Goal: Information Seeking & Learning: Learn about a topic

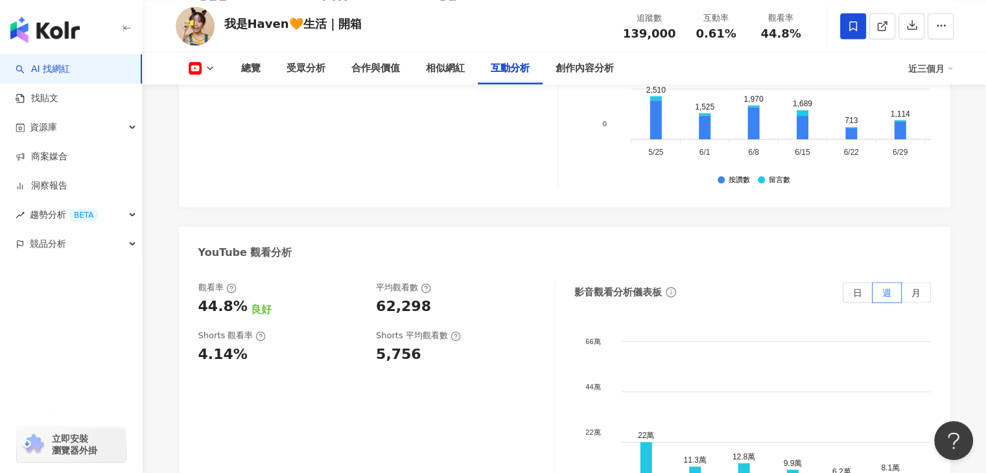
scroll to position [2398, 0]
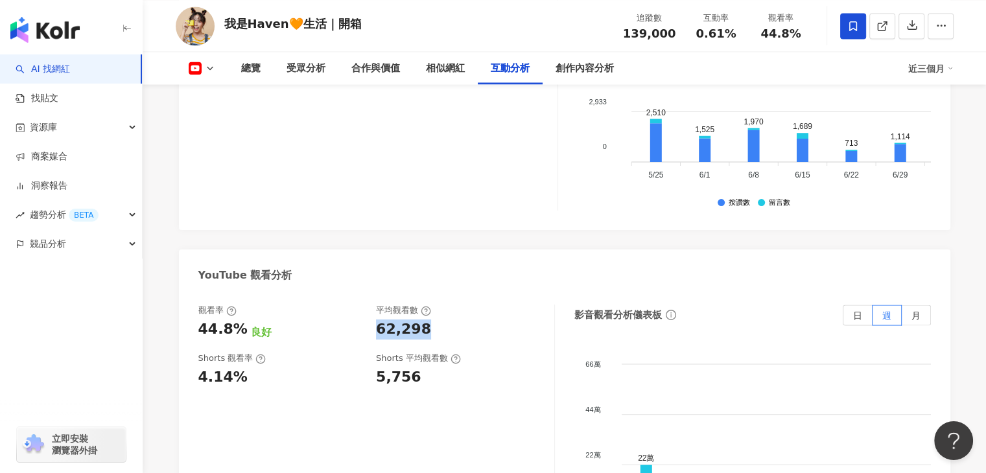
drag, startPoint x: 424, startPoint y: 249, endPoint x: 377, endPoint y: 253, distance: 47.4
click at [377, 319] on div "62,298" at bounding box center [458, 329] width 165 height 20
copy div "62,298"
click at [415, 367] on div "5,756" at bounding box center [458, 377] width 165 height 20
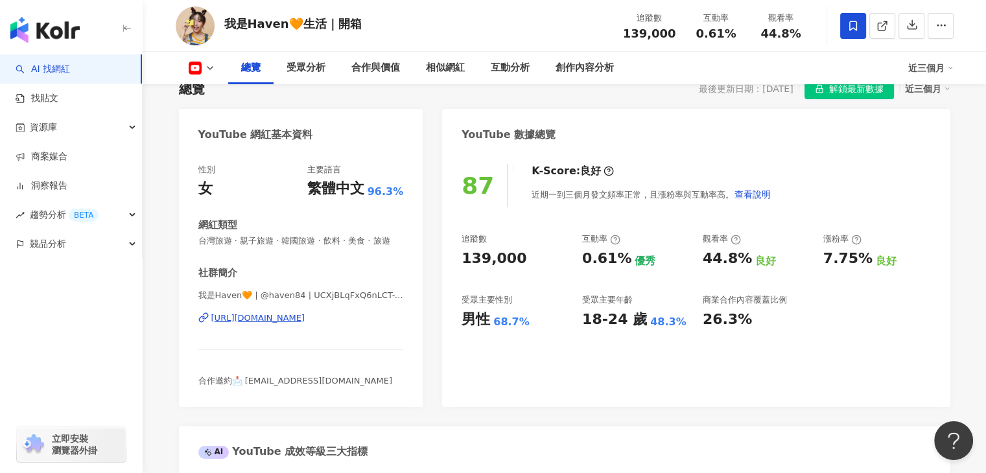
scroll to position [130, 0]
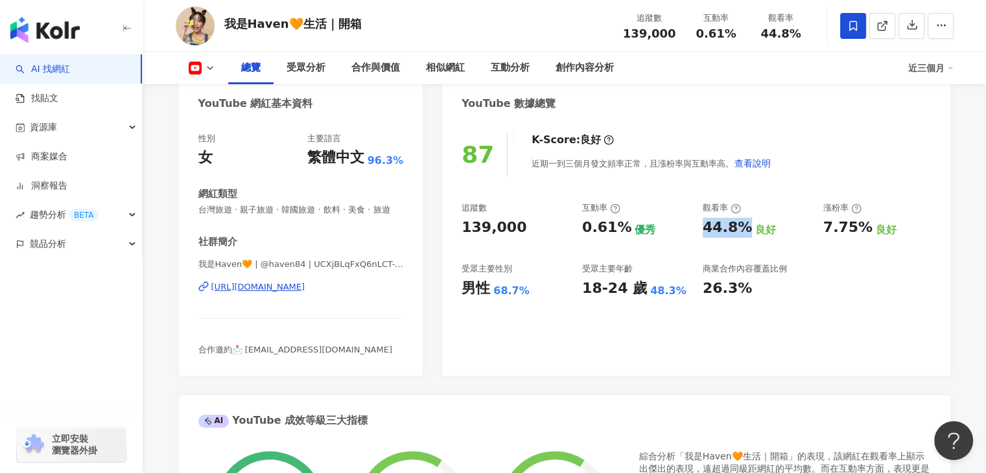
drag, startPoint x: 700, startPoint y: 230, endPoint x: 765, endPoint y: 234, distance: 65.6
click at [765, 234] on div "追蹤數 139,000 互動率 0.61% 優秀 觀看率 44.8% 良好 漲粉率 7.75% 良好 受眾主要性別 男性 68.7% 受眾主要年齡 18-24…" at bounding box center [695, 250] width 469 height 96
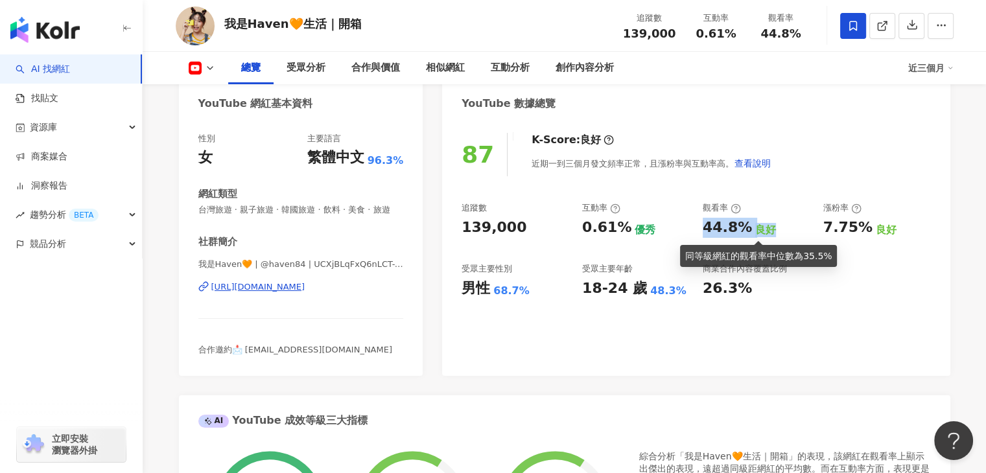
click at [767, 234] on div "良好" at bounding box center [765, 230] width 21 height 14
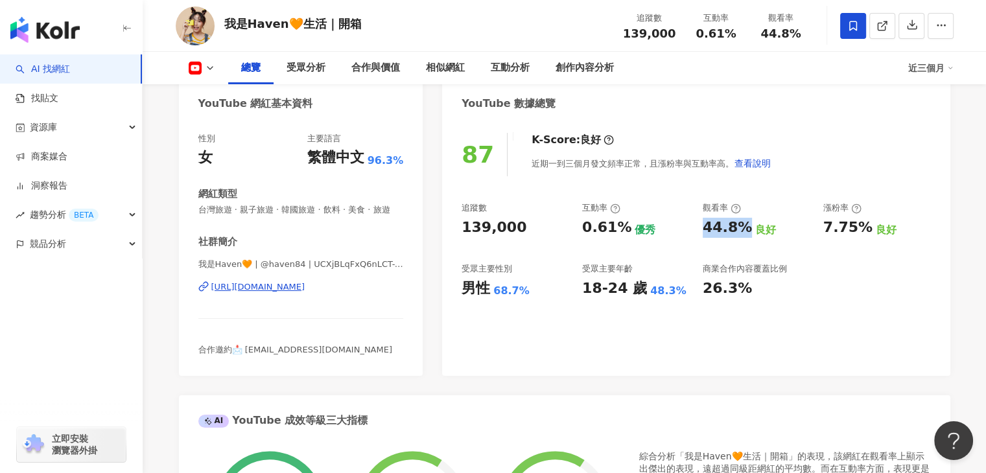
drag, startPoint x: 741, startPoint y: 228, endPoint x: 697, endPoint y: 229, distance: 44.1
click at [697, 229] on div "追蹤數 139,000 互動率 0.61% 優秀 觀看率 44.8% 良好 漲粉率 7.75% 良好 受眾主要性別 男性 68.7% 受眾主要年齡 18-24…" at bounding box center [695, 250] width 469 height 96
copy div "44.8%"
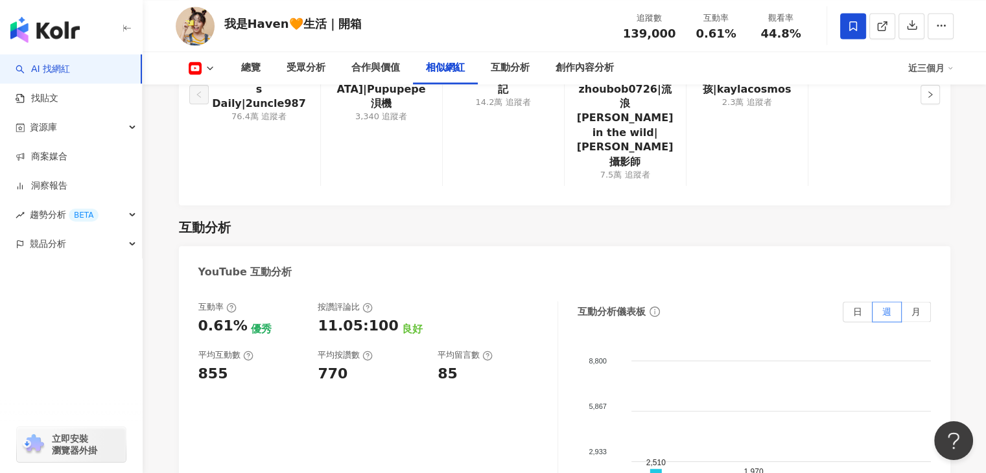
scroll to position [2049, 0]
drag, startPoint x: 235, startPoint y: 296, endPoint x: 200, endPoint y: 294, distance: 35.7
click at [200, 363] on div "855" at bounding box center [251, 373] width 107 height 20
copy div "855"
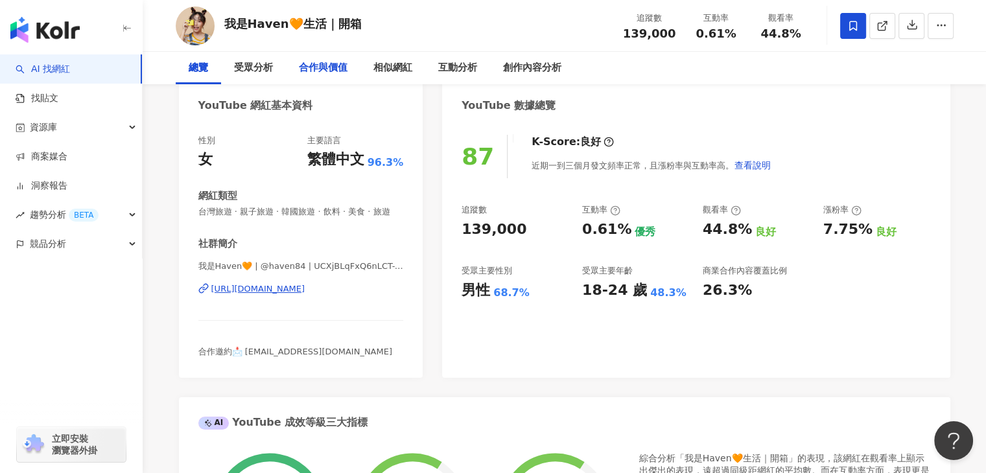
scroll to position [0, 0]
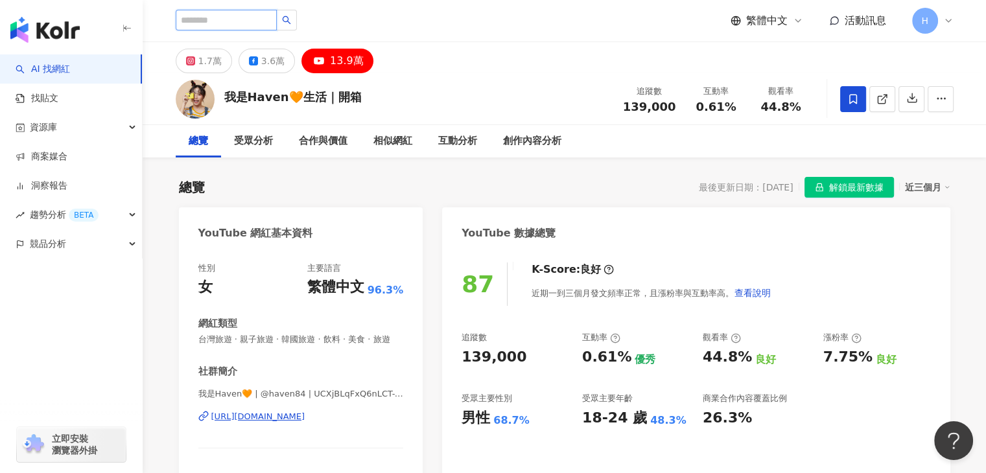
click at [237, 29] on input "search" at bounding box center [226, 20] width 101 height 21
type input "***"
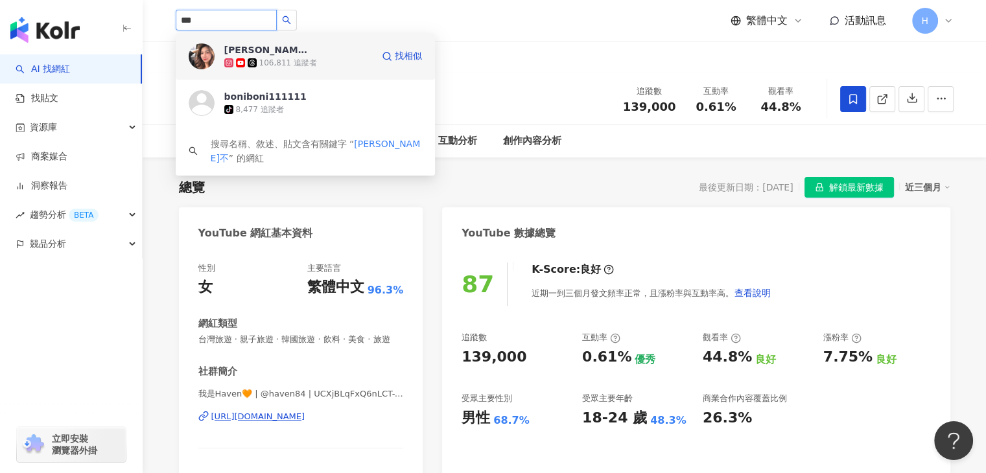
click at [323, 65] on div "106,811 追蹤者" at bounding box center [298, 62] width 148 height 13
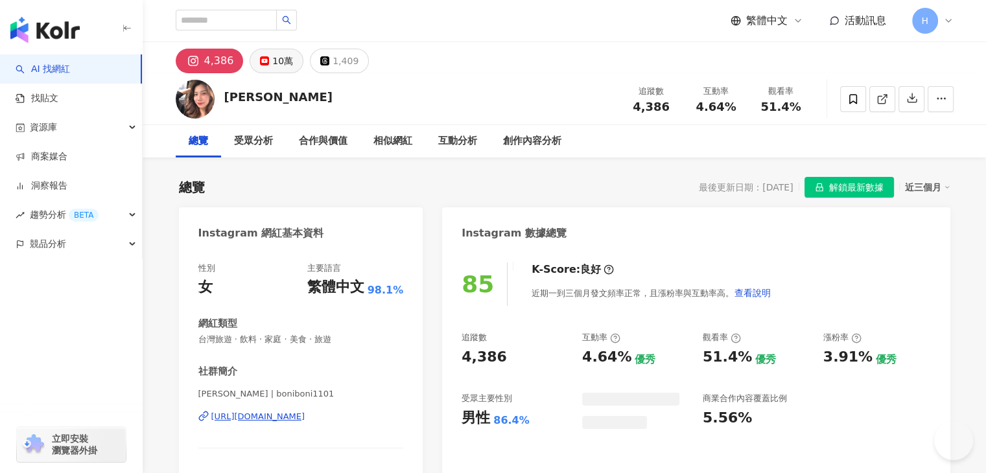
click at [275, 66] on div "10萬" at bounding box center [282, 61] width 21 height 18
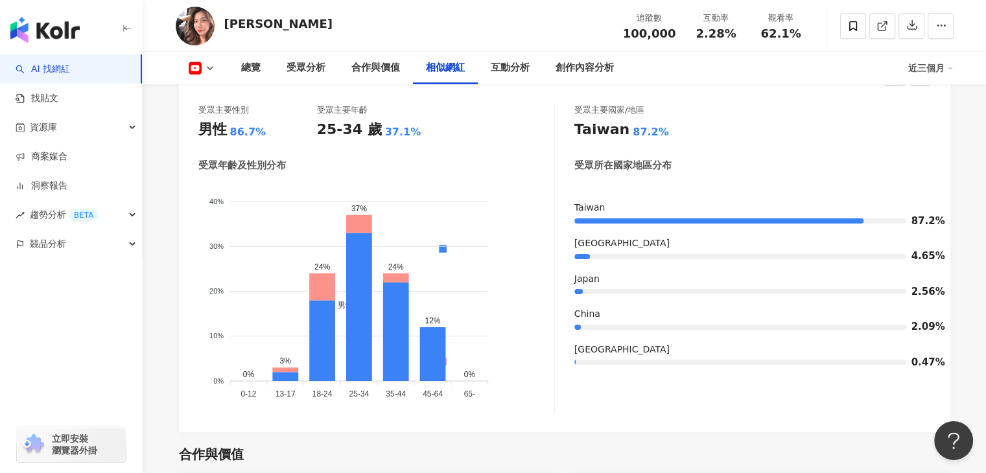
scroll to position [2009, 0]
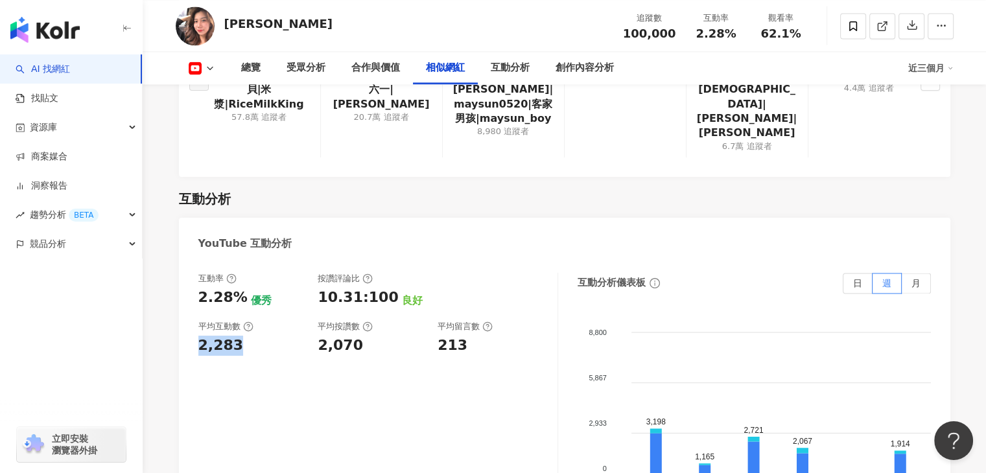
drag, startPoint x: 240, startPoint y: 299, endPoint x: 194, endPoint y: 301, distance: 45.4
click at [194, 301] on div "互動率 2.28% 優秀 按讚評論比 10.31:100 良好 平均互動數 2,283 平均按讚數 2,070 平均留言數 213 互動分析儀表板 日 週 月…" at bounding box center [564, 406] width 771 height 292
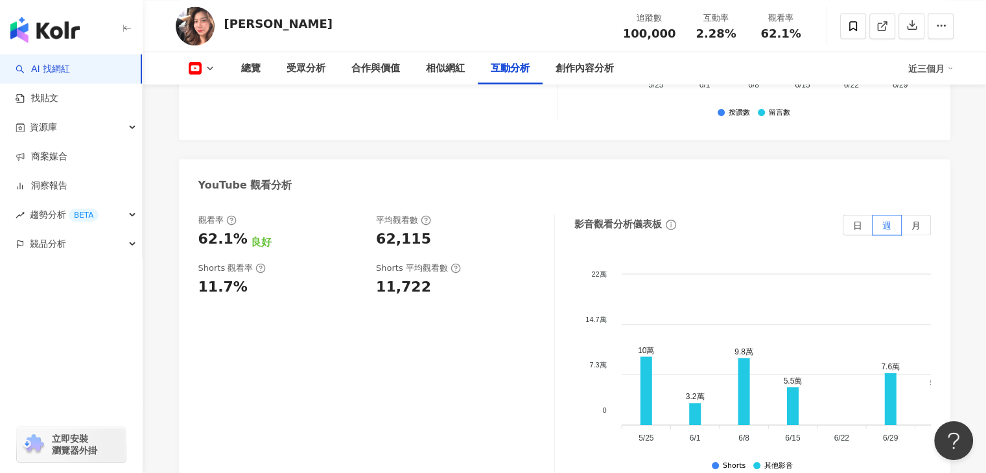
scroll to position [2398, 0]
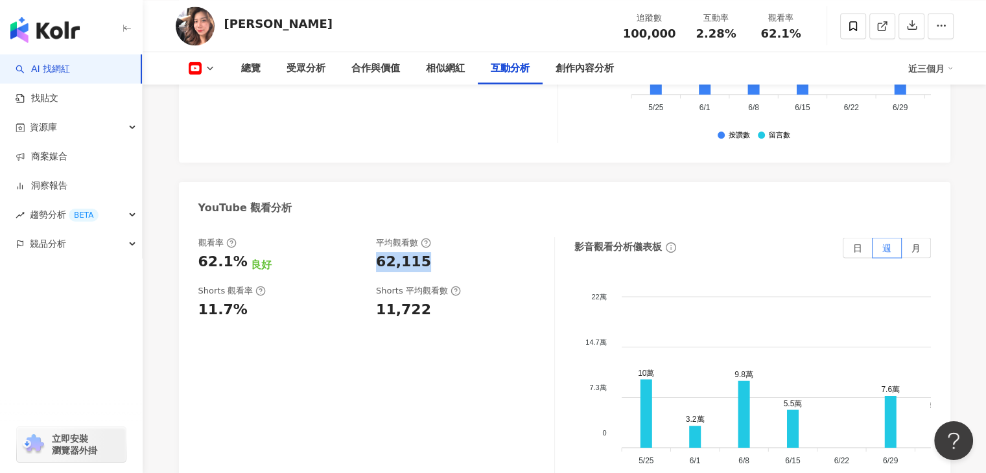
drag, startPoint x: 423, startPoint y: 216, endPoint x: 377, endPoint y: 216, distance: 45.4
click at [377, 252] on div "62,115" at bounding box center [458, 262] width 165 height 20
copy div "62,115"
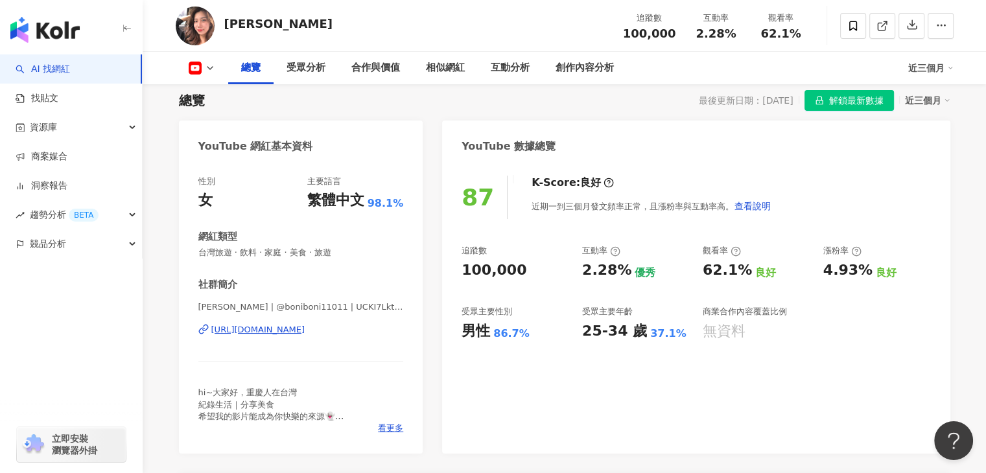
scroll to position [65, 0]
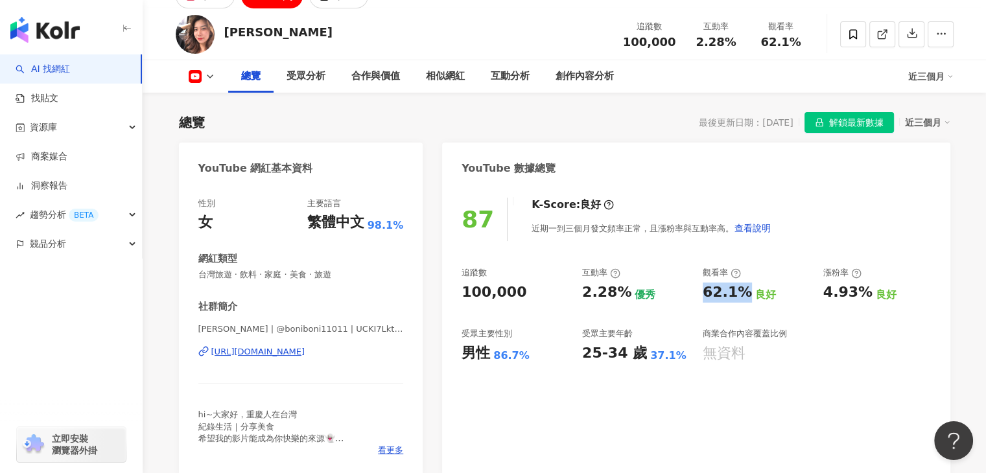
copy div "62.1%"
drag, startPoint x: 743, startPoint y: 290, endPoint x: 701, endPoint y: 291, distance: 42.8
click at [701, 291] on div "追蹤數 100,000 互動率 2.28% 優秀 觀看率 62.1% 良好 漲粉率 4.93% 良好 受眾主要性別 男性 86.7% 受眾主要年齡 25-34…" at bounding box center [695, 315] width 469 height 96
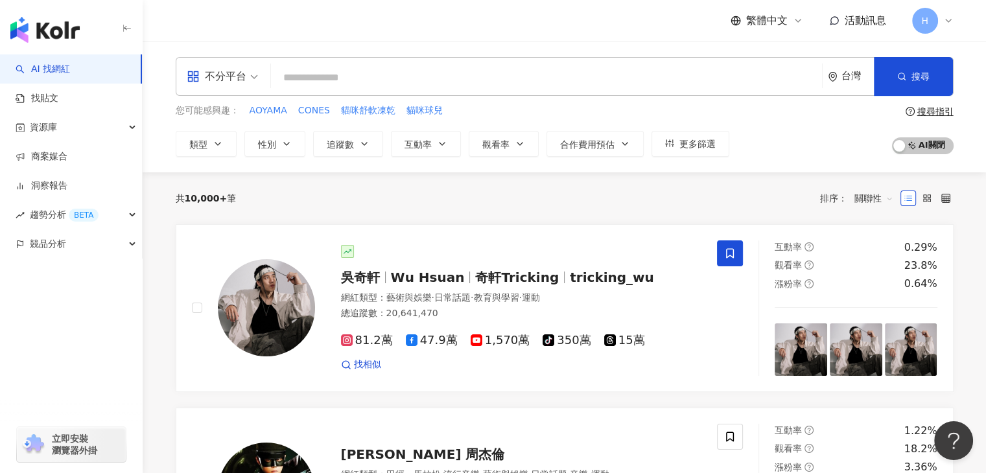
click at [331, 80] on input "search" at bounding box center [546, 77] width 540 height 25
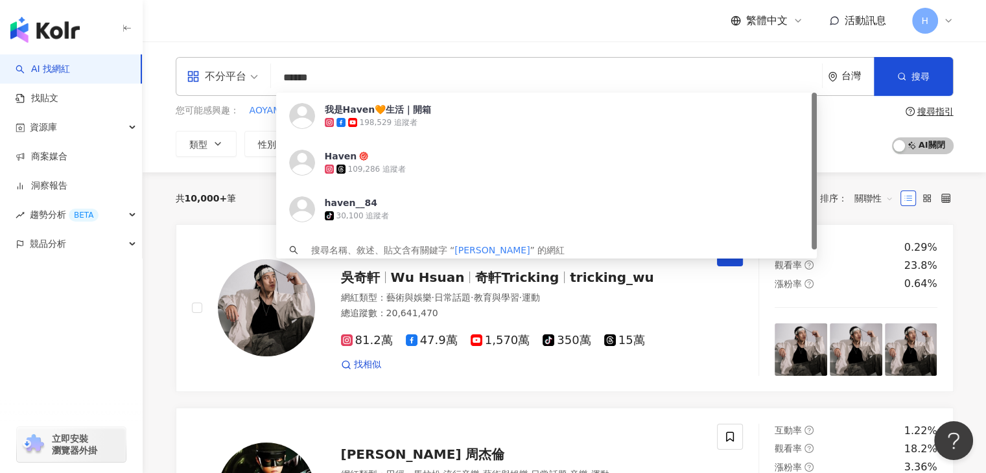
type input "*****"
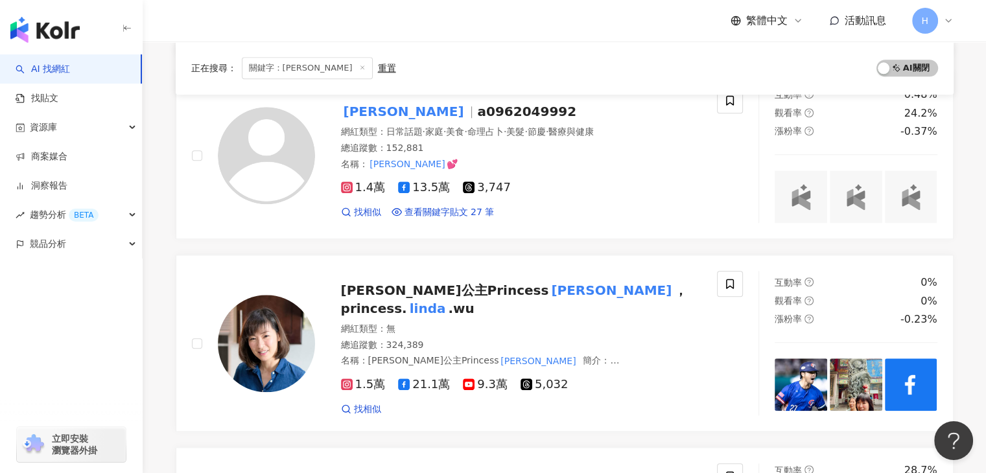
scroll to position [1815, 0]
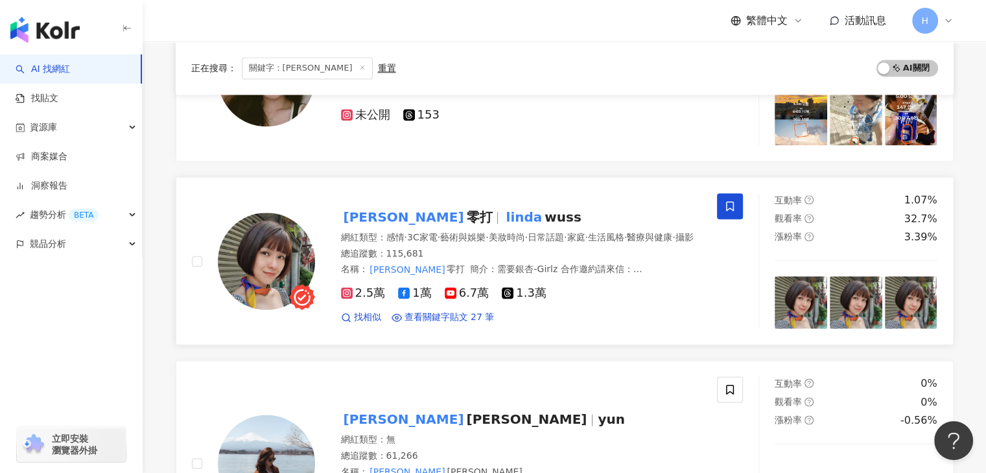
click at [466, 209] on span "零打" at bounding box center [479, 217] width 26 height 16
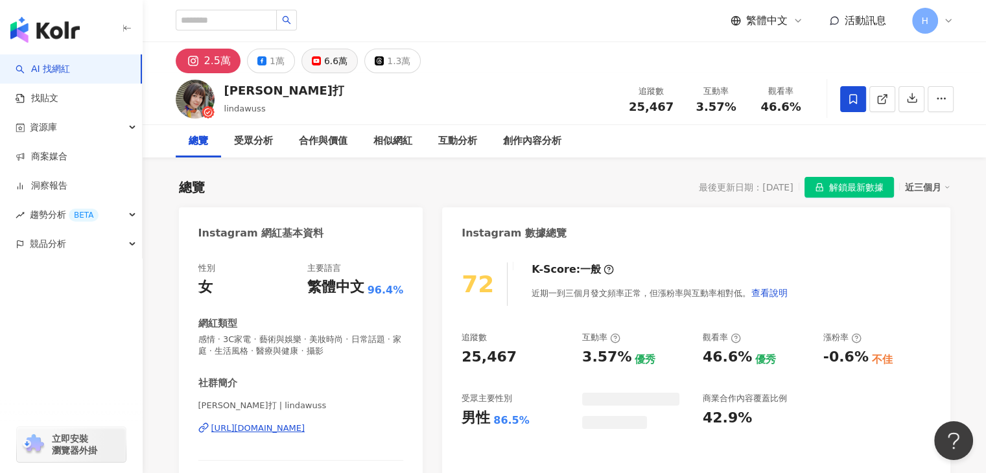
drag, startPoint x: 322, startPoint y: 65, endPoint x: 340, endPoint y: 72, distance: 18.7
click at [324, 65] on div "6.6萬" at bounding box center [335, 61] width 23 height 18
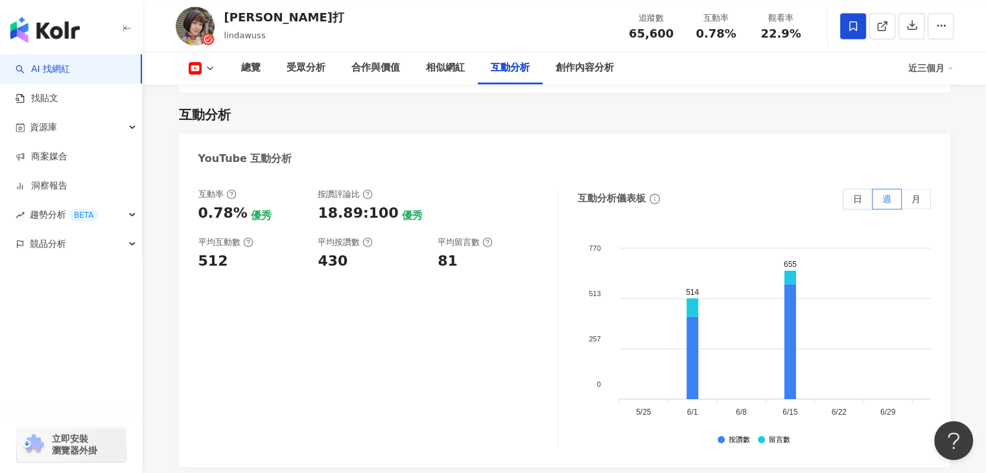
scroll to position [2074, 0]
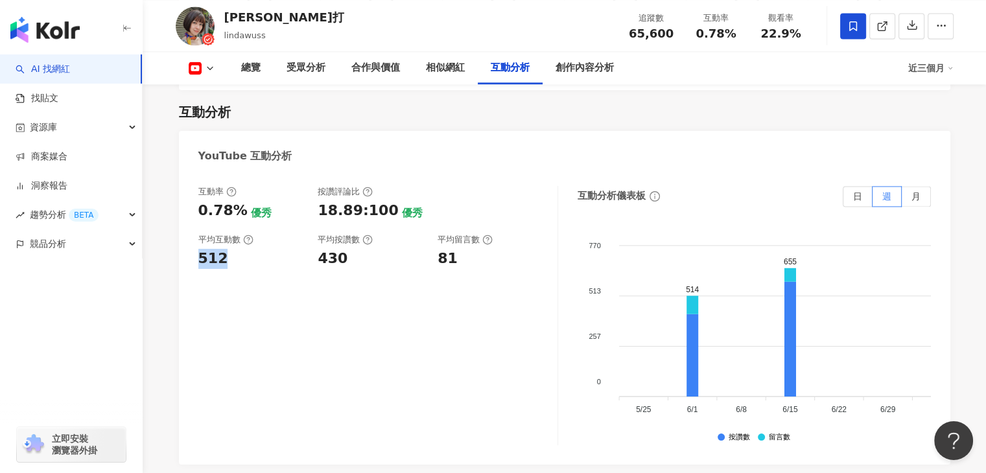
drag, startPoint x: 223, startPoint y: 224, endPoint x: 198, endPoint y: 220, distance: 25.6
click at [198, 249] on div "512" at bounding box center [251, 259] width 107 height 20
copy div "512"
